Goal: Obtain resource: Obtain resource

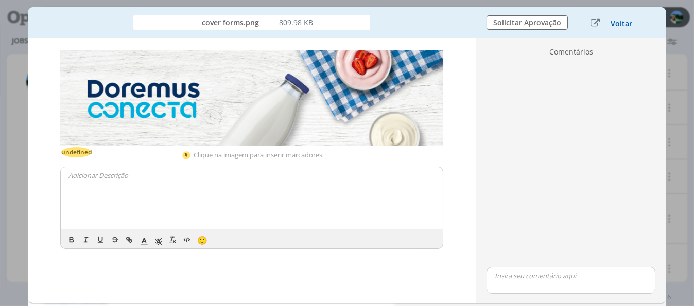
click at [615, 24] on button "Voltar" at bounding box center [621, 24] width 23 height 8
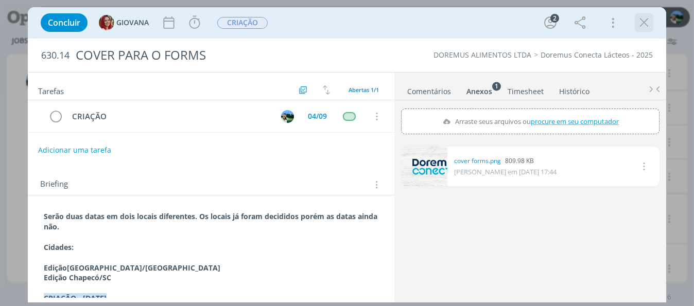
click at [644, 25] on icon "dialog" at bounding box center [643, 22] width 15 height 15
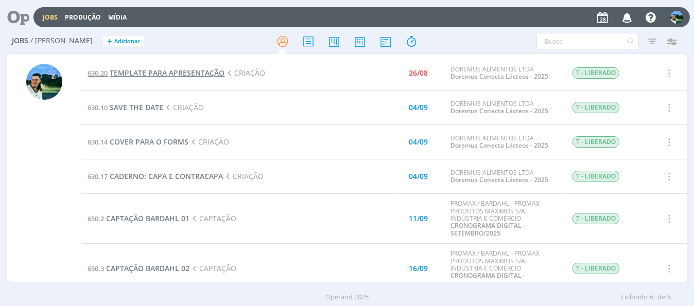
click at [156, 77] on span "TEMPLATE PARA APRESENTAÇÃO" at bounding box center [167, 73] width 115 height 10
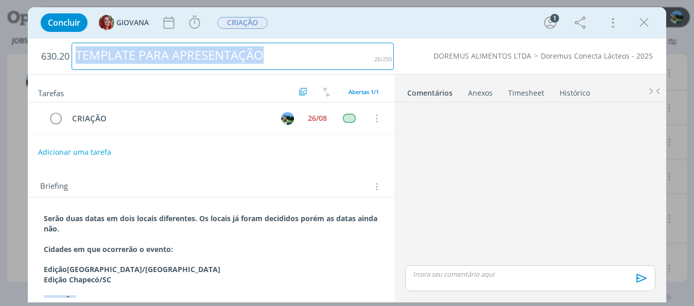
drag, startPoint x: 78, startPoint y: 52, endPoint x: 268, endPoint y: 55, distance: 190.5
click at [268, 55] on div "TEMPLATE PARA APRESENTAÇÃO" at bounding box center [233, 56] width 322 height 27
copy div "TEMPLATE PARA APRESENTAÇÃO"
